Goal: Check status: Check status

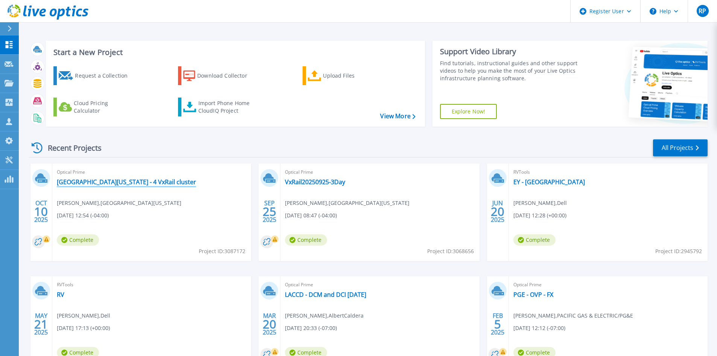
click at [131, 181] on link "[GEOGRAPHIC_DATA][US_STATE] - 4 VxRail cluster" at bounding box center [126, 182] width 139 height 8
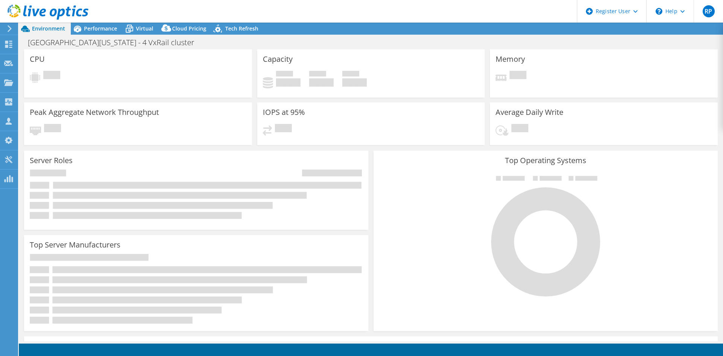
select select "USD"
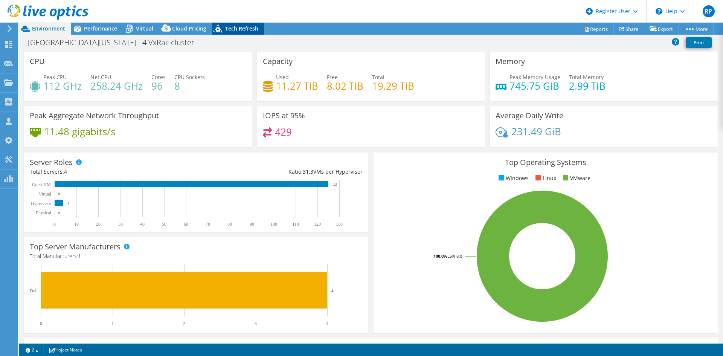
click at [234, 30] on span "Tech Refresh" at bounding box center [241, 28] width 33 height 7
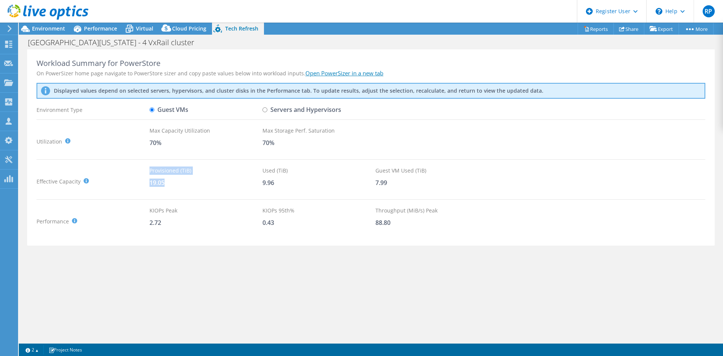
drag, startPoint x: 145, startPoint y: 188, endPoint x: 175, endPoint y: 189, distance: 30.9
click at [175, 189] on div "Effective Capacity Provisioned (TiB) : Total virtual disk size of all VMs on se…" at bounding box center [371, 181] width 669 height 30
click at [175, 189] on div "Provisioned (TiB) 19.05" at bounding box center [205, 181] width 113 height 30
drag, startPoint x: 270, startPoint y: 193, endPoint x: 373, endPoint y: 197, distance: 103.2
click at [334, 196] on div "Used (TiB) 9.96" at bounding box center [318, 181] width 113 height 30
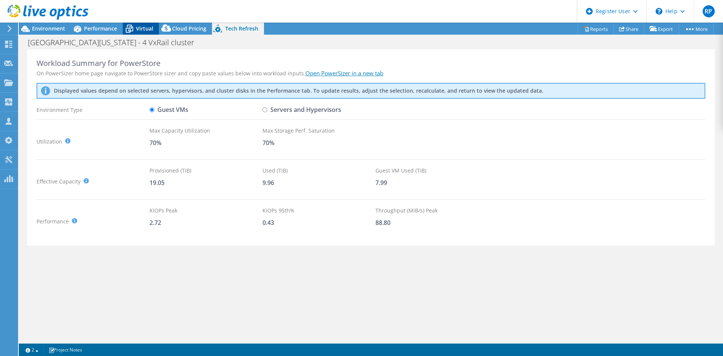
click at [130, 25] on icon at bounding box center [129, 26] width 5 height 3
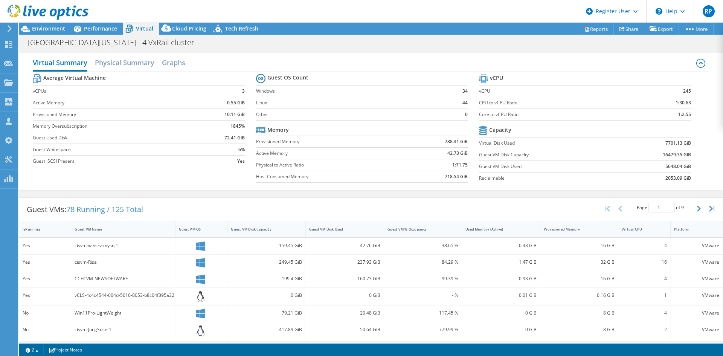
click at [53, 23] on div at bounding box center [44, 12] width 88 height 25
click at [51, 27] on span "Environment" at bounding box center [48, 28] width 33 height 7
